Goal: Information Seeking & Learning: Check status

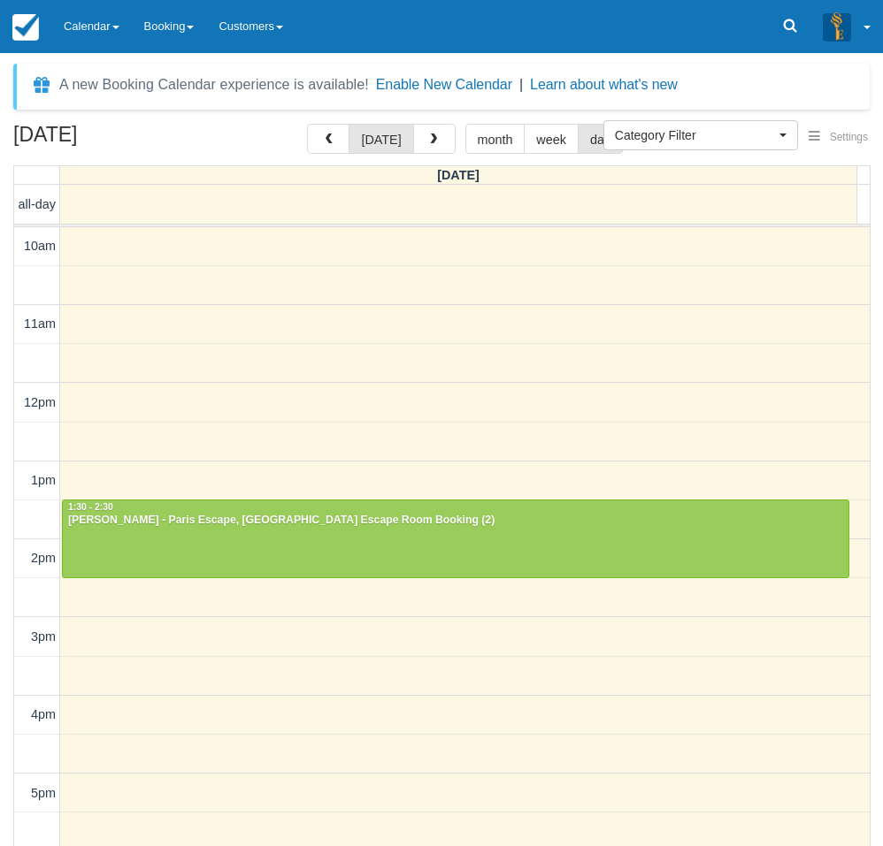
select select
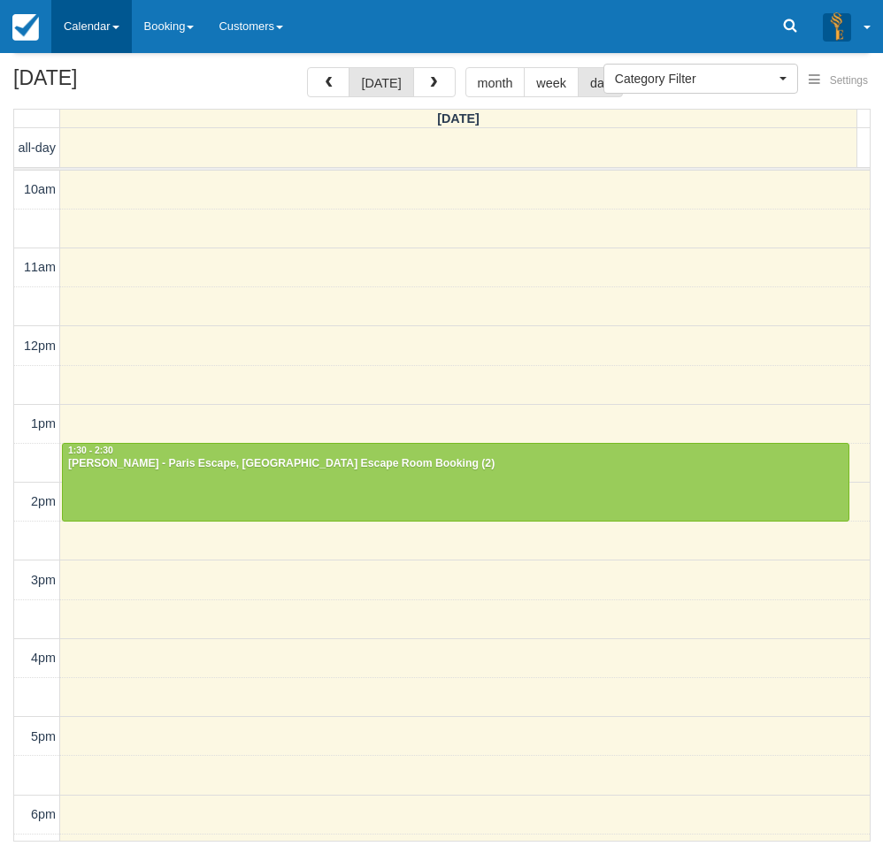
click at [97, 25] on link "Calendar" at bounding box center [91, 26] width 80 height 53
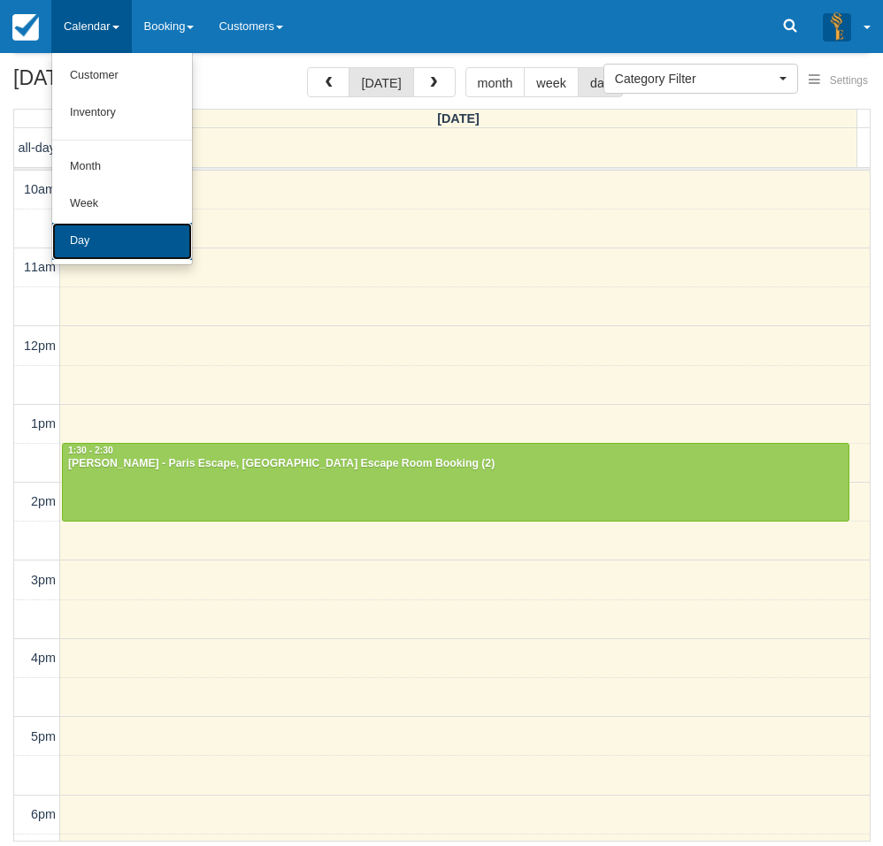
click at [96, 241] on link "Day" at bounding box center [122, 241] width 140 height 37
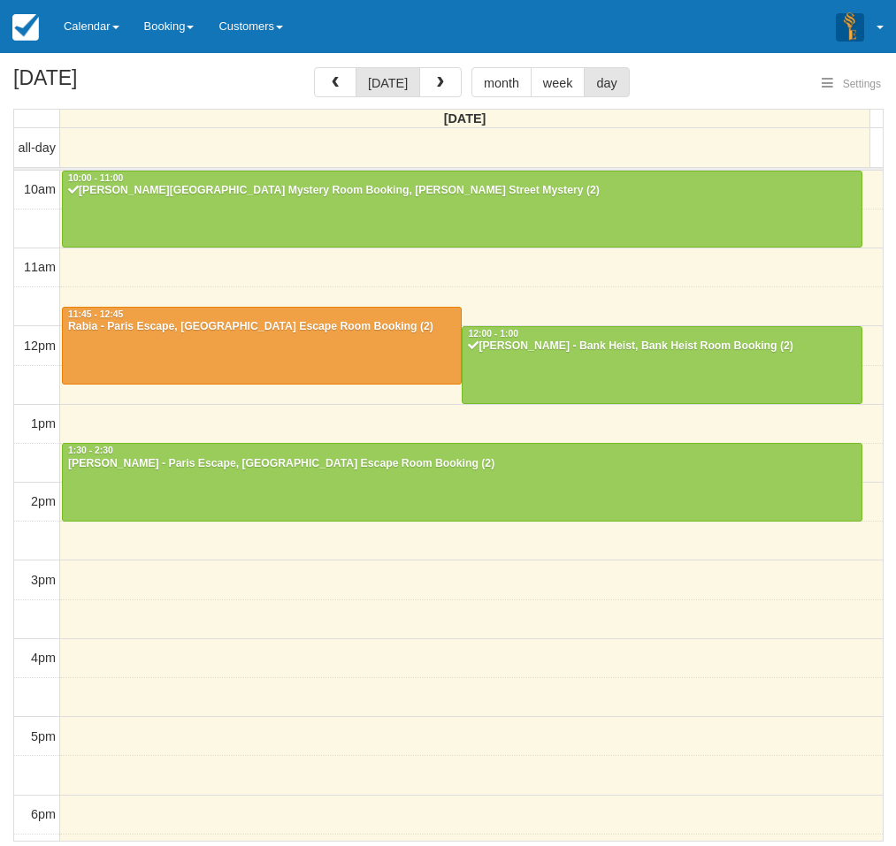
select select
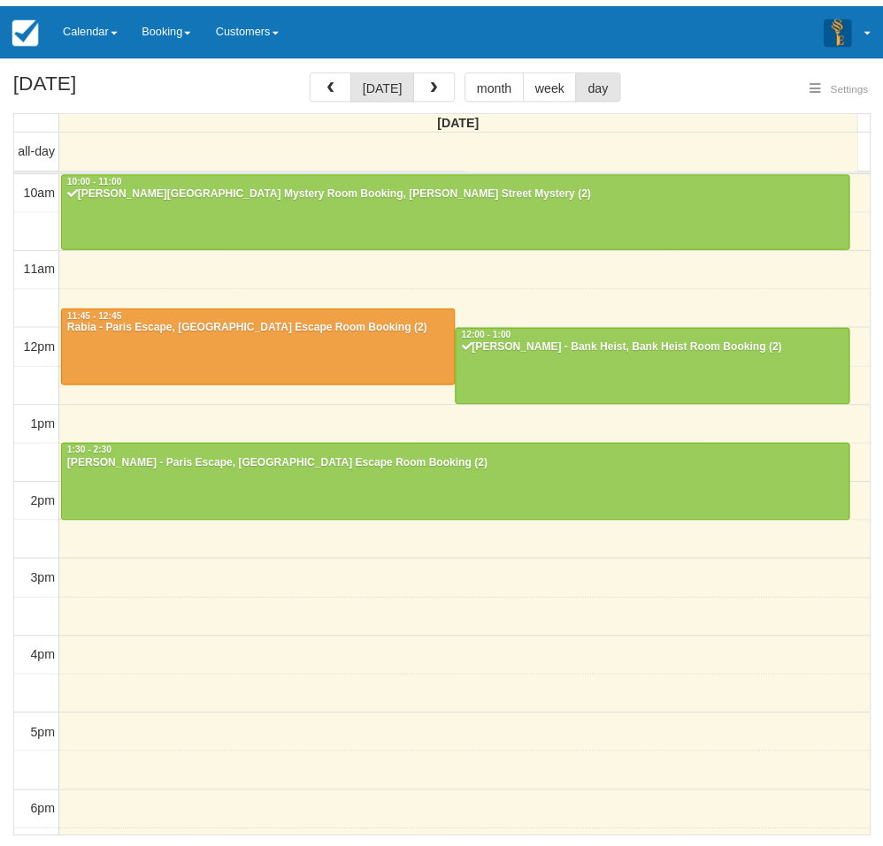
scroll to position [157, 0]
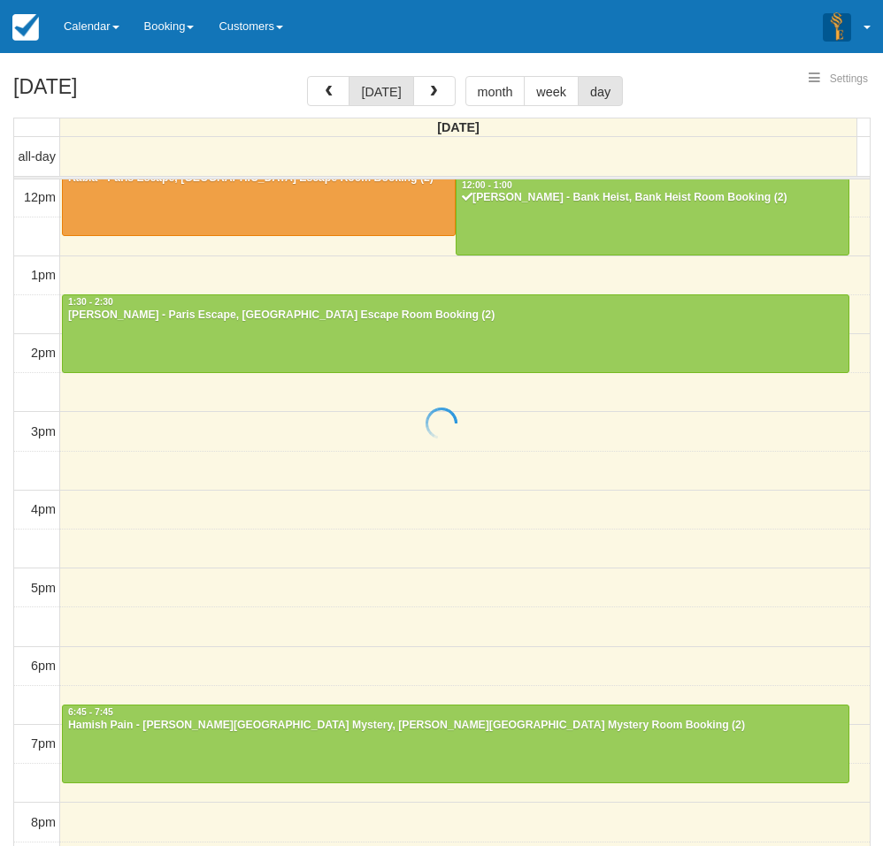
select select
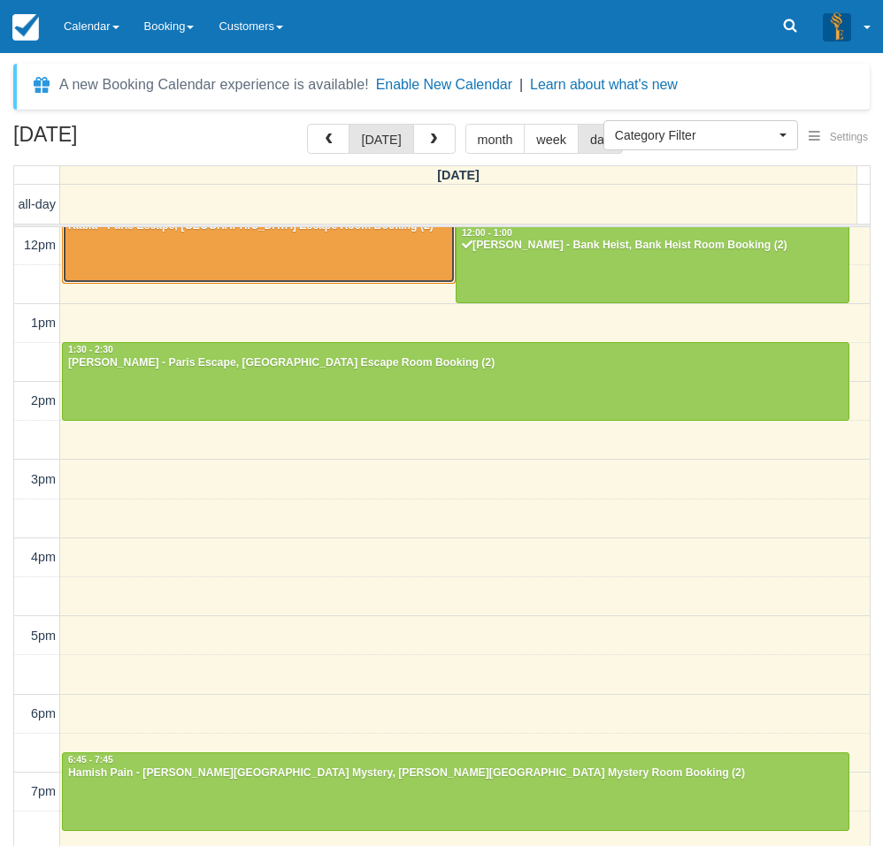
click at [230, 254] on div at bounding box center [259, 245] width 392 height 76
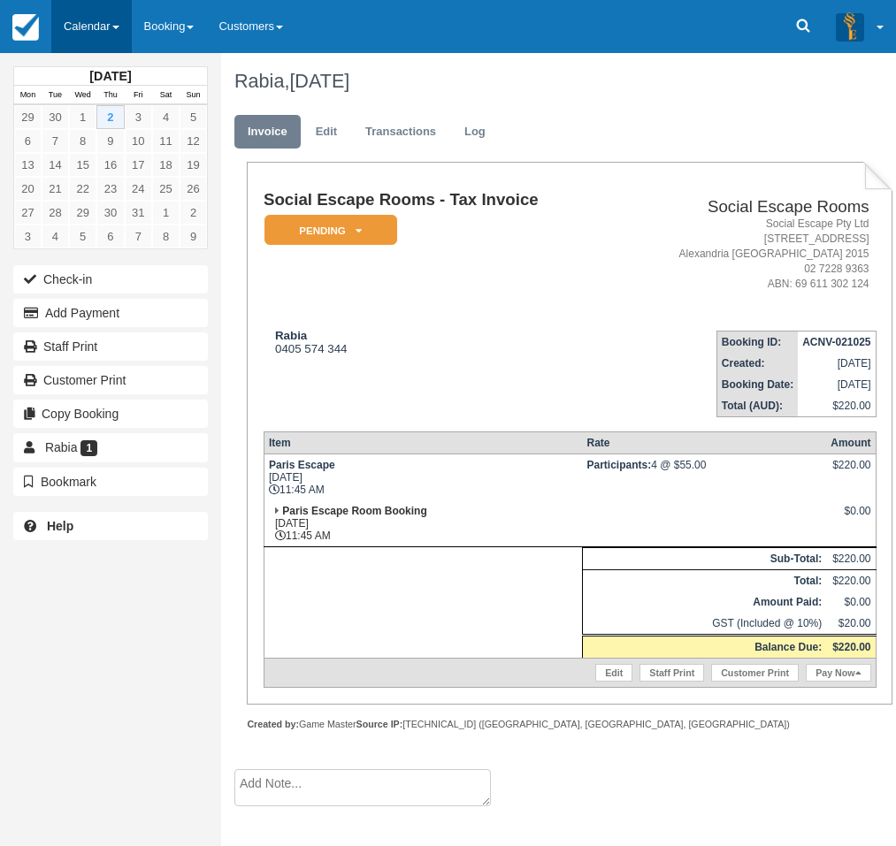
click at [98, 25] on link "Calendar" at bounding box center [91, 26] width 80 height 53
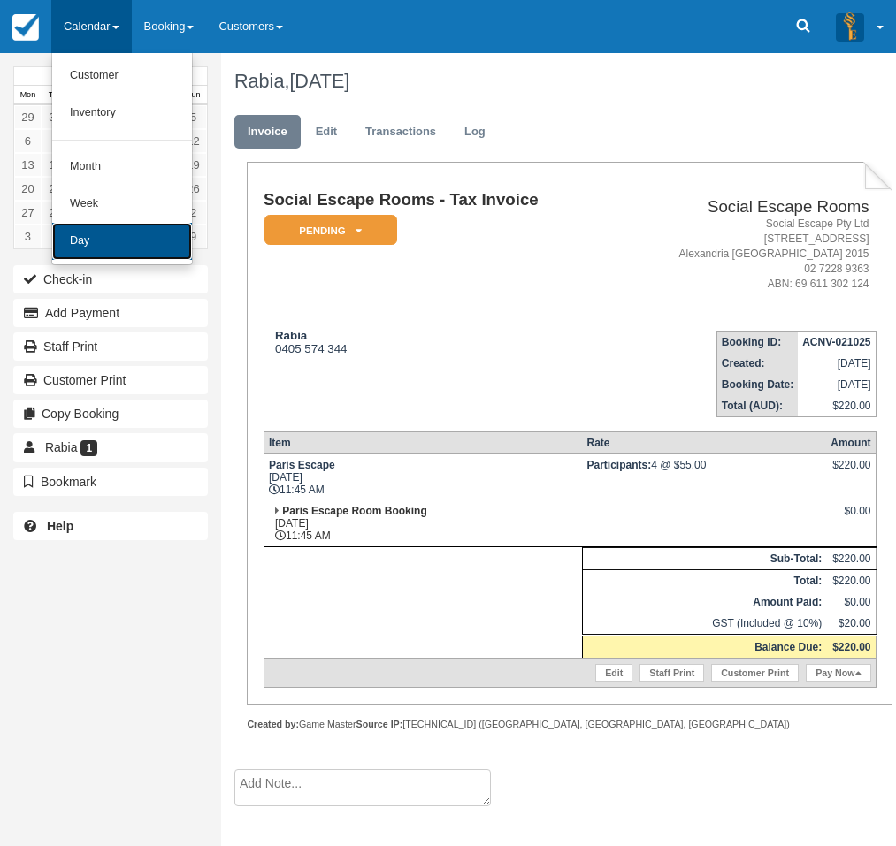
click at [103, 236] on link "Day" at bounding box center [122, 241] width 140 height 37
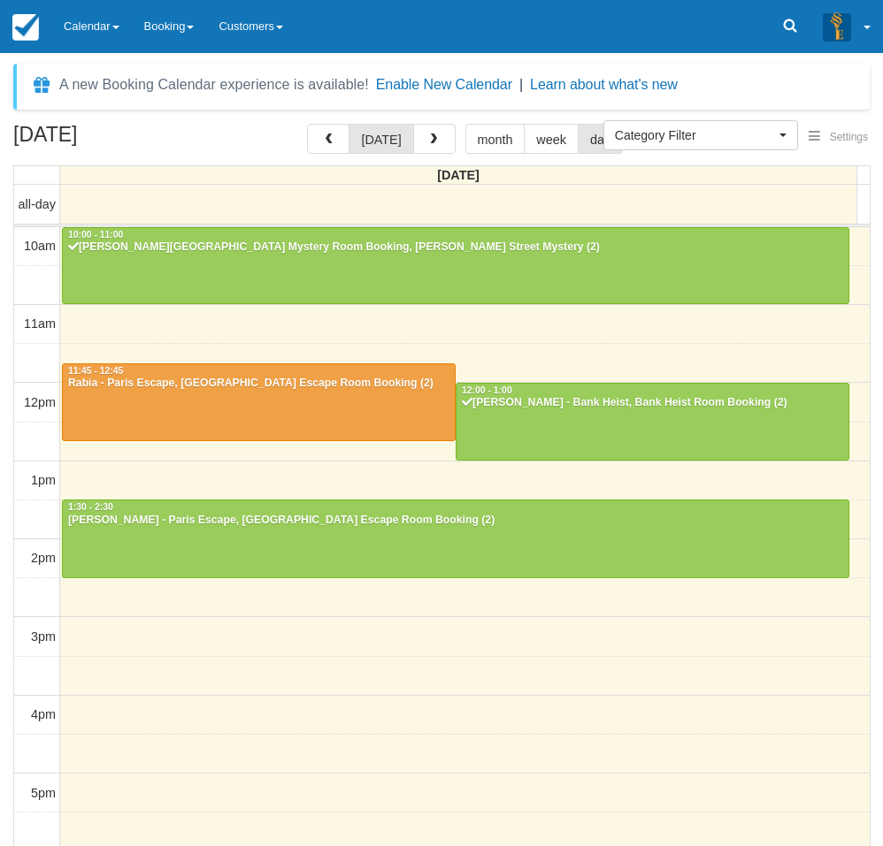
select select
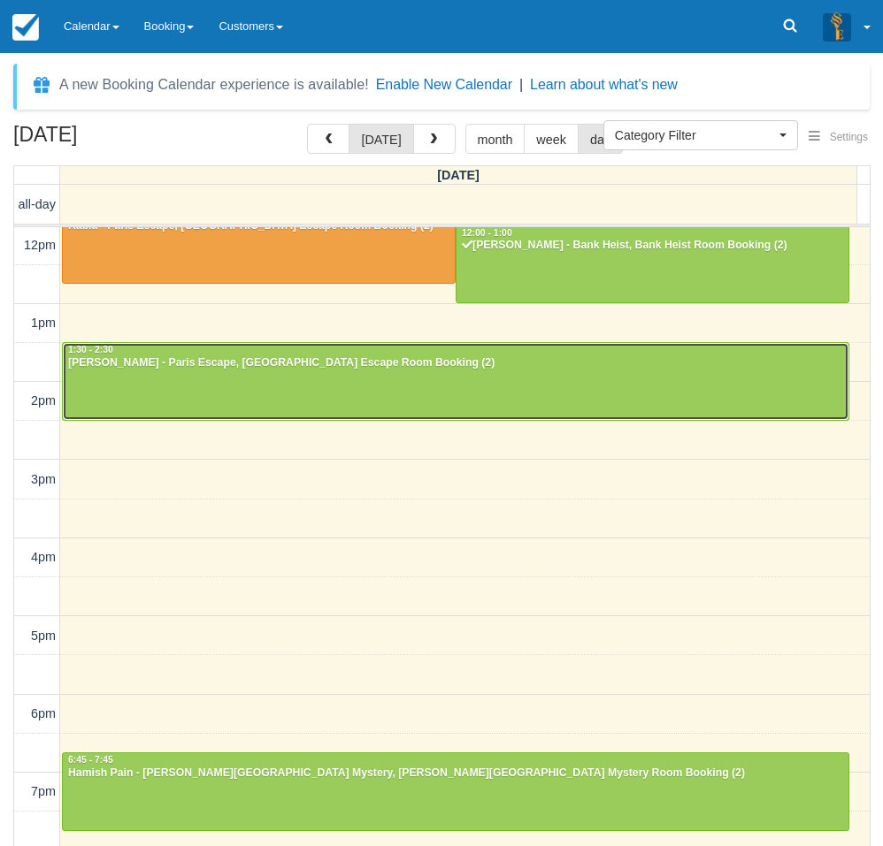
click at [240, 391] on div at bounding box center [455, 381] width 785 height 76
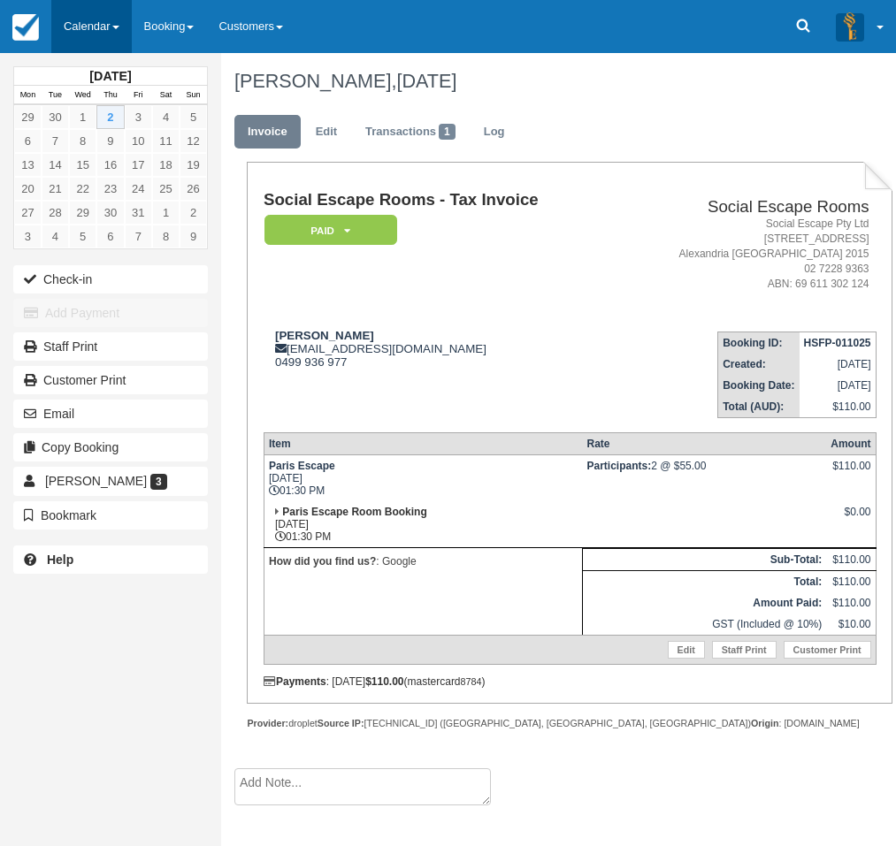
click at [71, 24] on link "Calendar" at bounding box center [91, 26] width 80 height 53
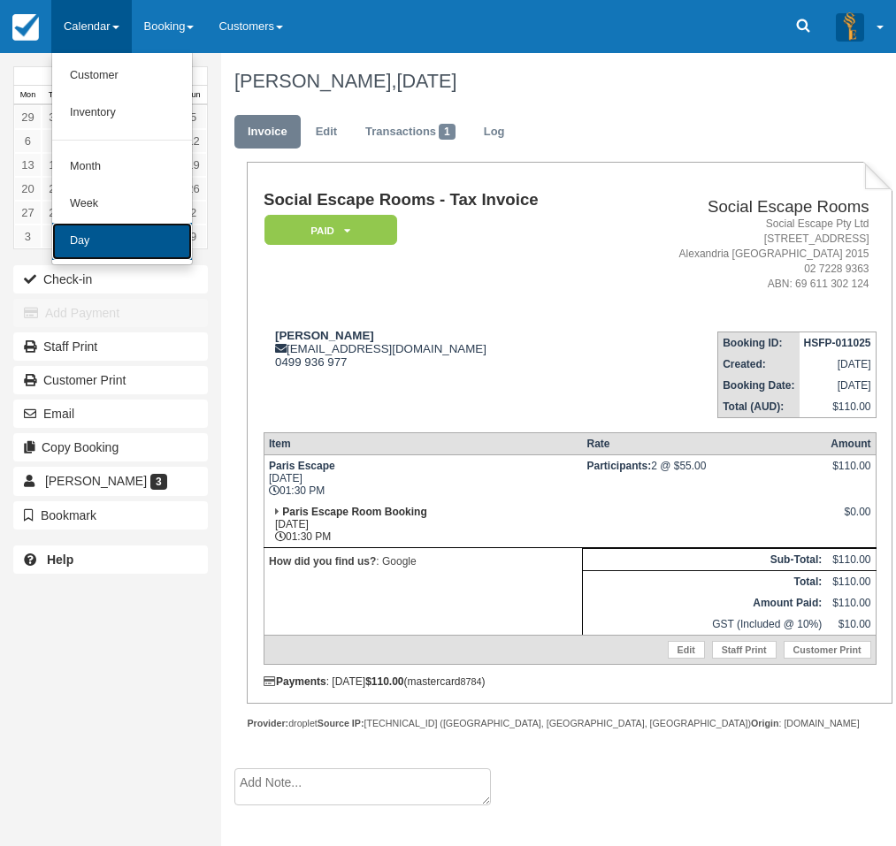
click at [88, 244] on link "Day" at bounding box center [122, 241] width 140 height 37
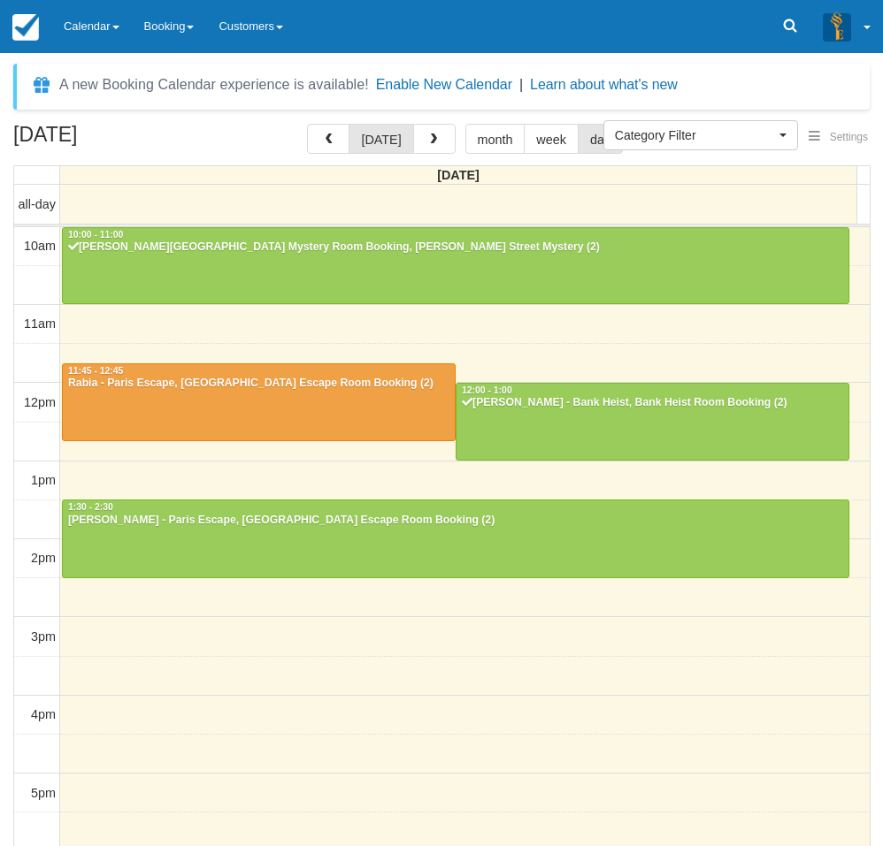
select select
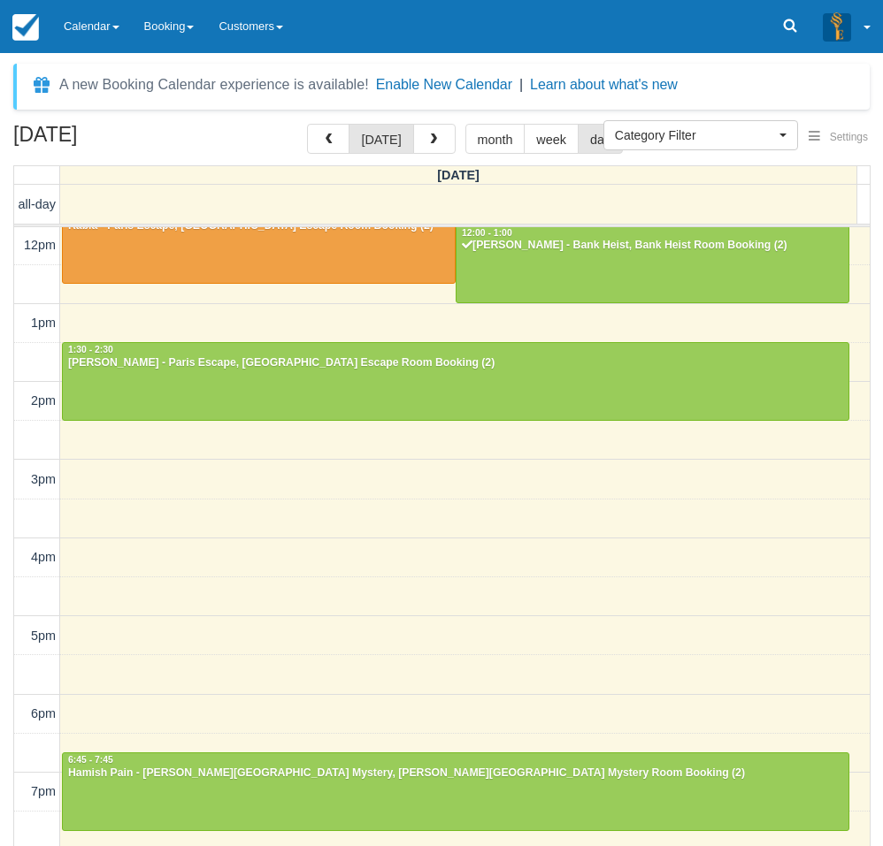
drag, startPoint x: 7, startPoint y: 454, endPoint x: 42, endPoint y: 441, distance: 37.5
click at [7, 454] on div "[DATE] [DATE] month week day [DATE] all-day 10am 11am 12pm 1pm 2pm 3pm 4pm 5pm …" at bounding box center [441, 511] width 883 height 775
